Goal: Communication & Community: Share content

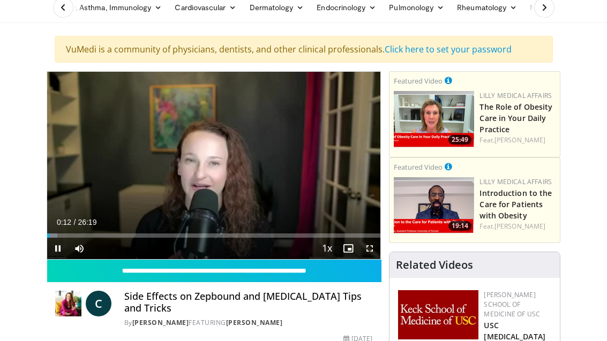
scroll to position [33, 0]
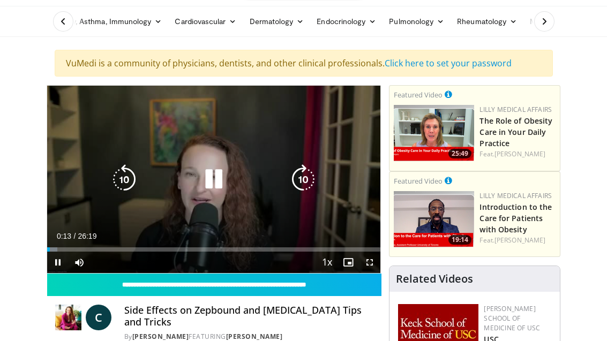
click at [220, 183] on icon "Video Player" at bounding box center [214, 180] width 30 height 30
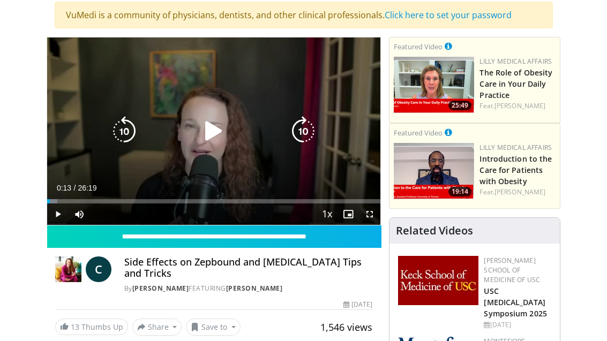
click at [215, 134] on icon "Video Player" at bounding box center [214, 132] width 30 height 30
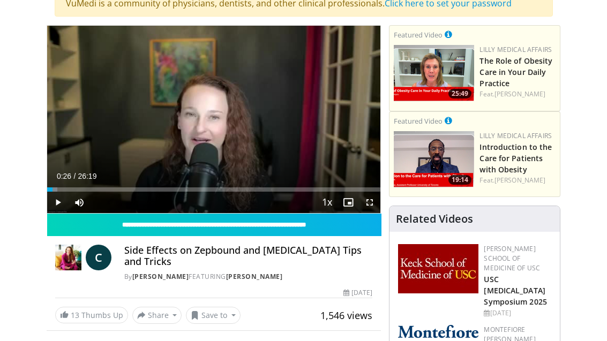
scroll to position [85, 0]
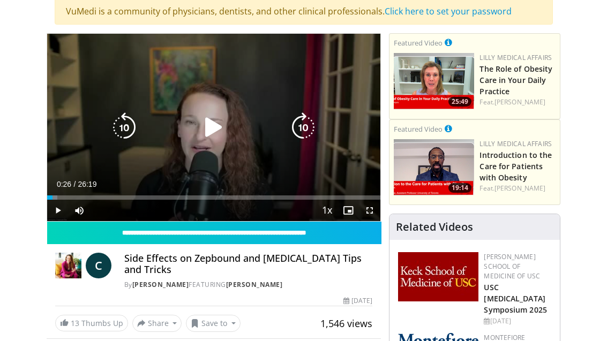
click at [208, 125] on icon "Video Player" at bounding box center [214, 128] width 30 height 30
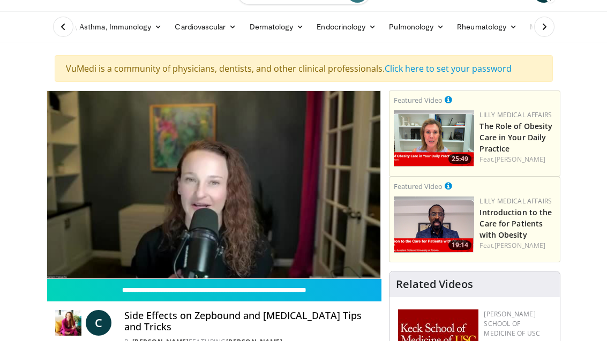
scroll to position [27, 0]
click at [144, 290] on input "**********" at bounding box center [214, 290] width 335 height 23
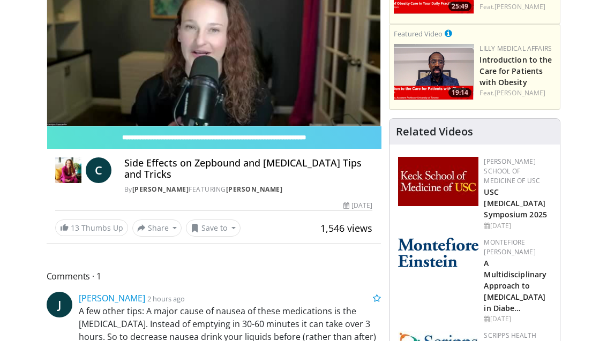
scroll to position [181, 0]
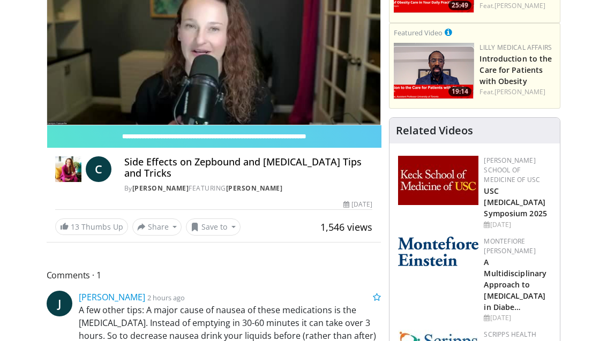
click at [160, 232] on button "Share" at bounding box center [157, 227] width 50 height 17
click at [153, 254] on span "E-mail" at bounding box center [156, 251] width 31 height 12
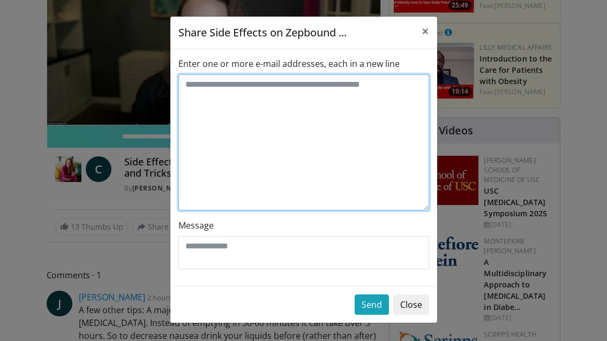
click at [208, 87] on textarea "Enter one or more e-mail addresses, each in a new line" at bounding box center [303, 142] width 251 height 136
type textarea "*"
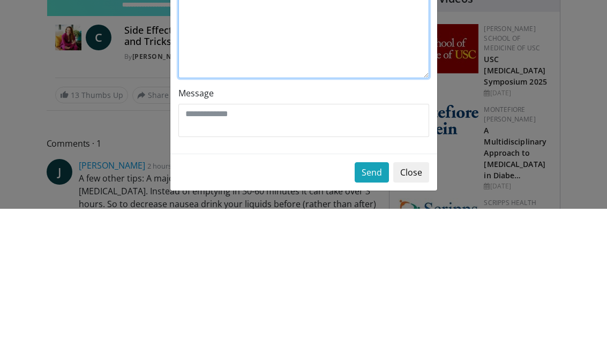
type textarea "**********"
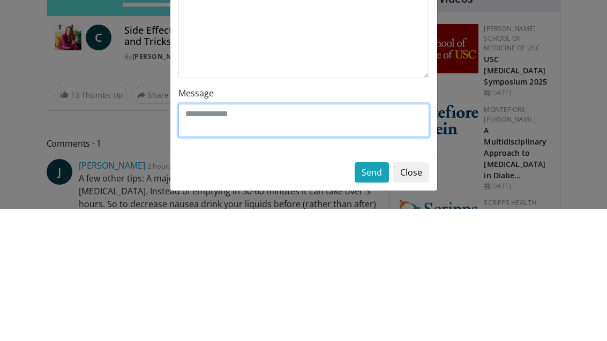
click at [198, 236] on textarea "Message" at bounding box center [303, 252] width 251 height 33
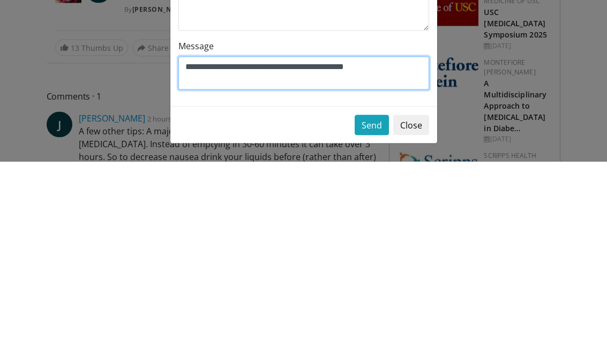
type textarea "**********"
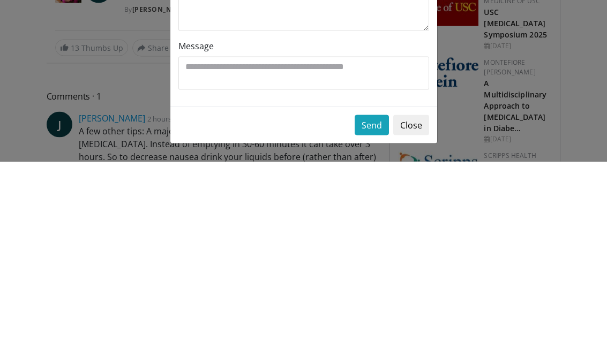
click at [369, 295] on button "Send" at bounding box center [372, 305] width 34 height 20
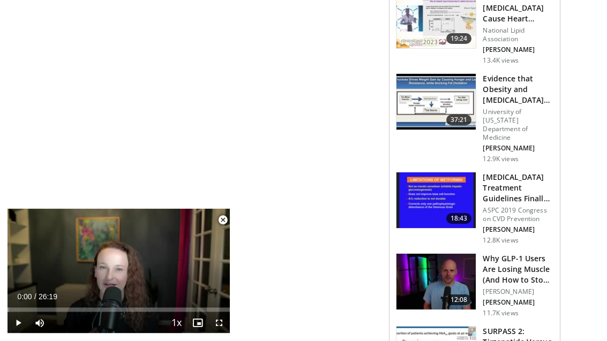
scroll to position [1324, 0]
